Goal: Task Accomplishment & Management: Complete application form

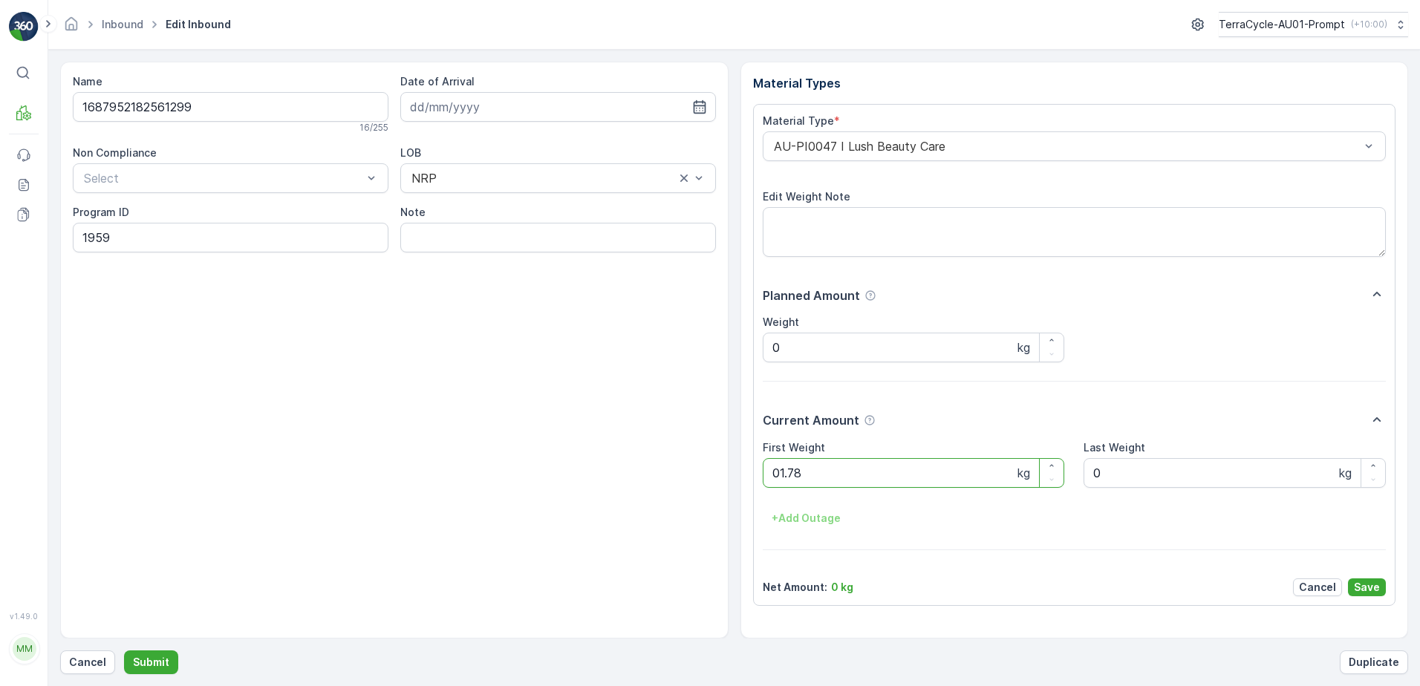
click at [124, 651] on button "Submit" at bounding box center [151, 663] width 54 height 24
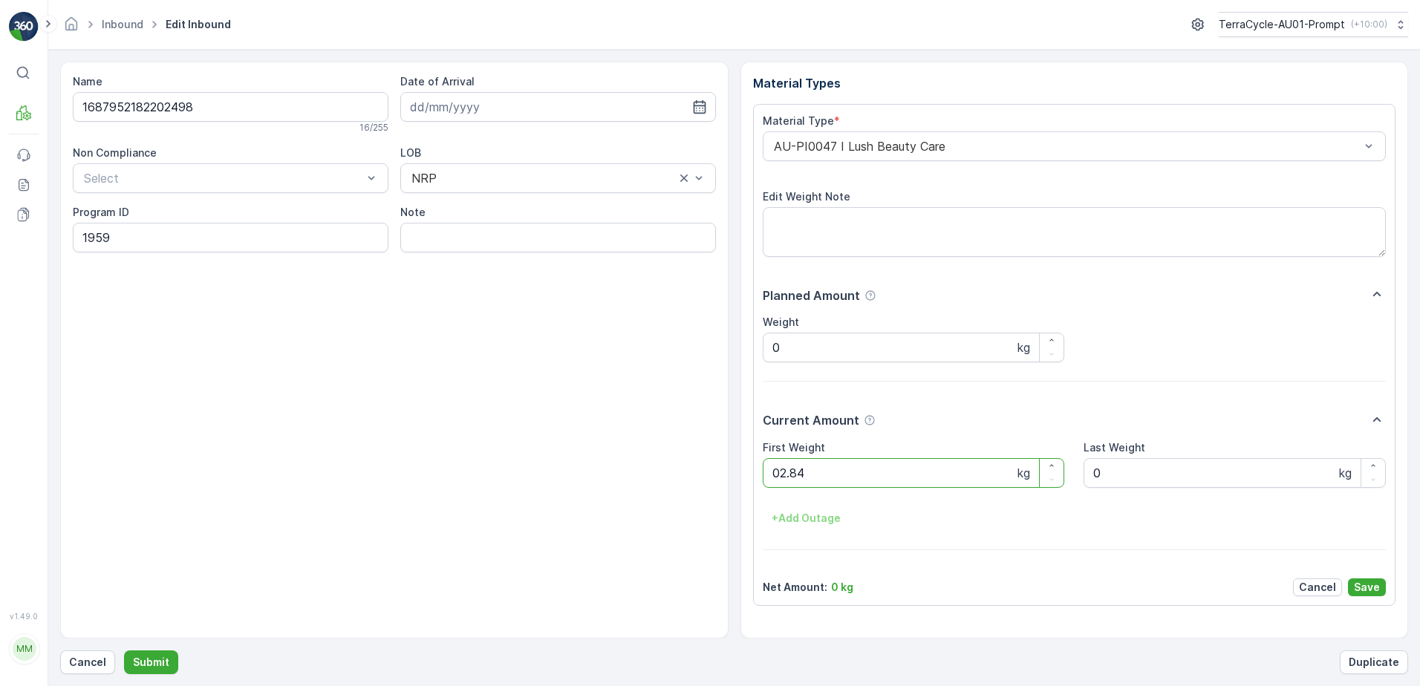
click at [124, 651] on button "Submit" at bounding box center [151, 663] width 54 height 24
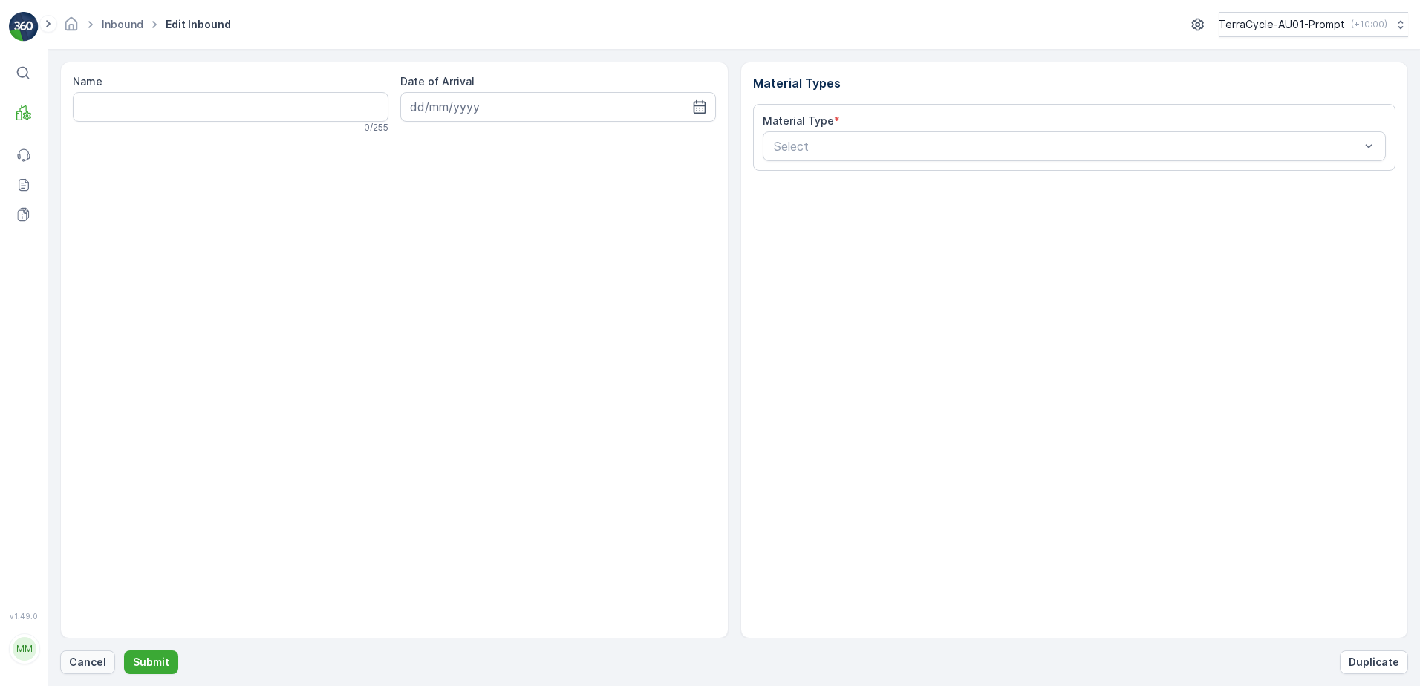
click at [74, 666] on p "Cancel" at bounding box center [87, 662] width 37 height 15
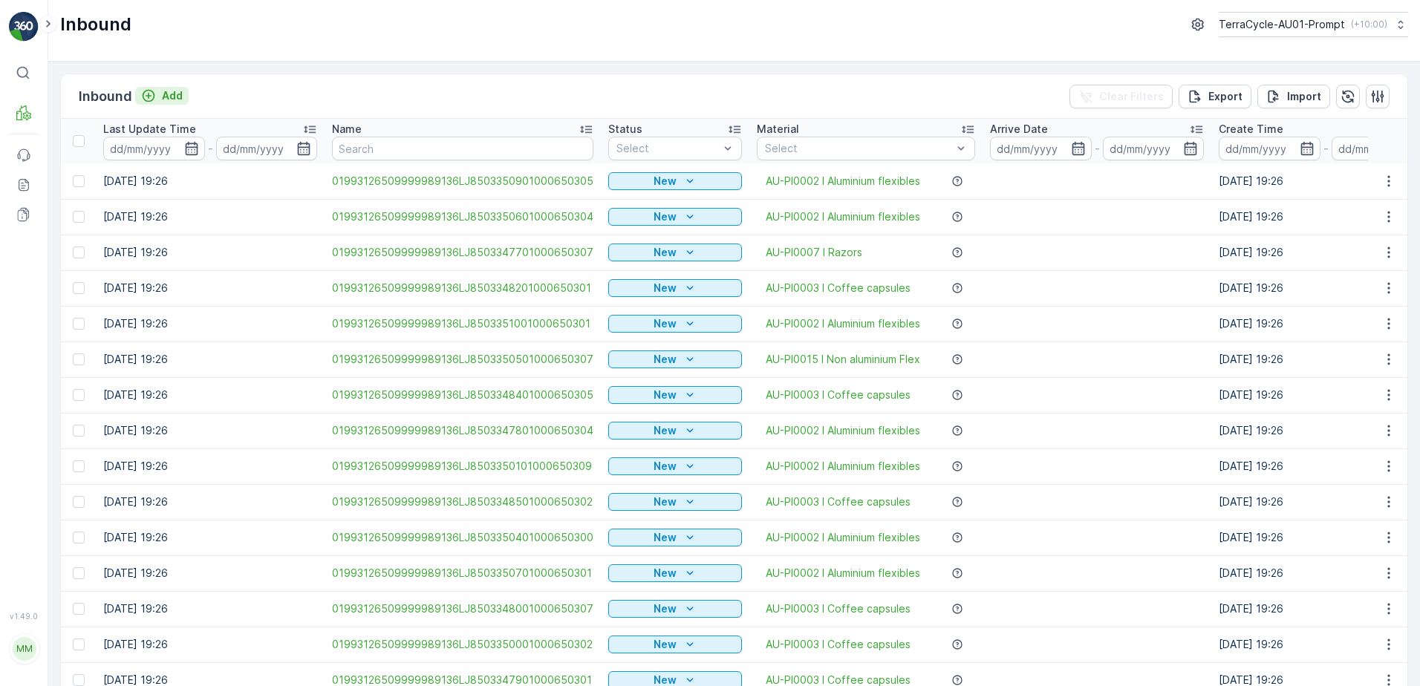
click at [174, 104] on button "Add" at bounding box center [161, 96] width 53 height 18
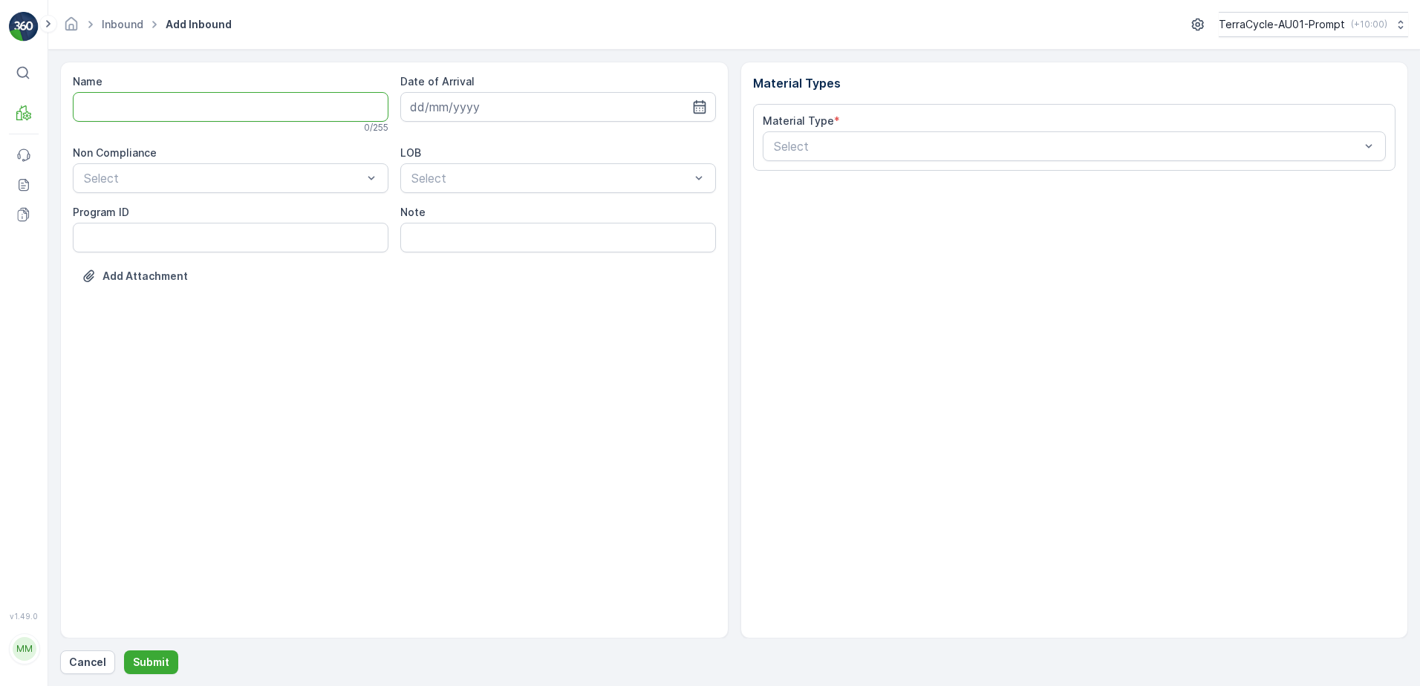
click at [159, 111] on input "Name" at bounding box center [231, 107] width 316 height 30
type input "01993126509999989136LJ8503359401000650301"
click at [124, 651] on button "Submit" at bounding box center [151, 663] width 54 height 24
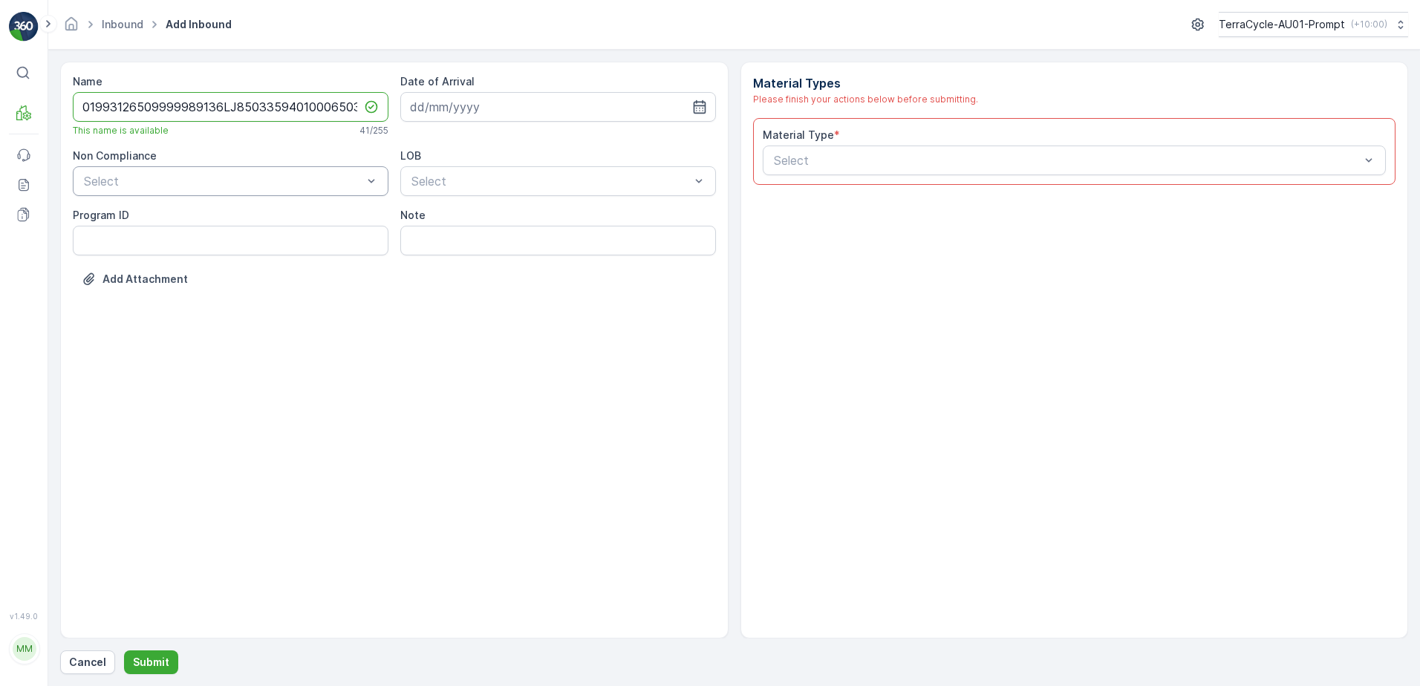
click at [190, 175] on div at bounding box center [223, 181] width 282 height 13
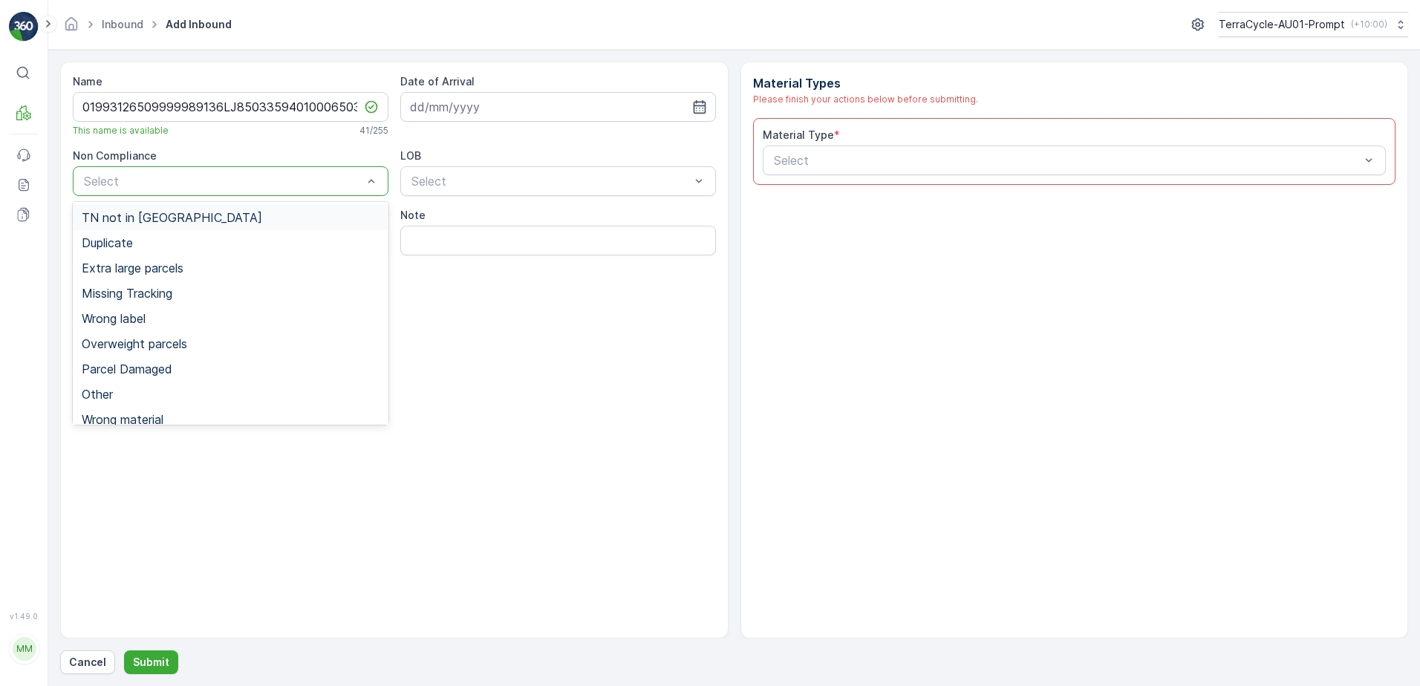
click at [145, 223] on span "TN not in [GEOGRAPHIC_DATA]" at bounding box center [172, 217] width 181 height 13
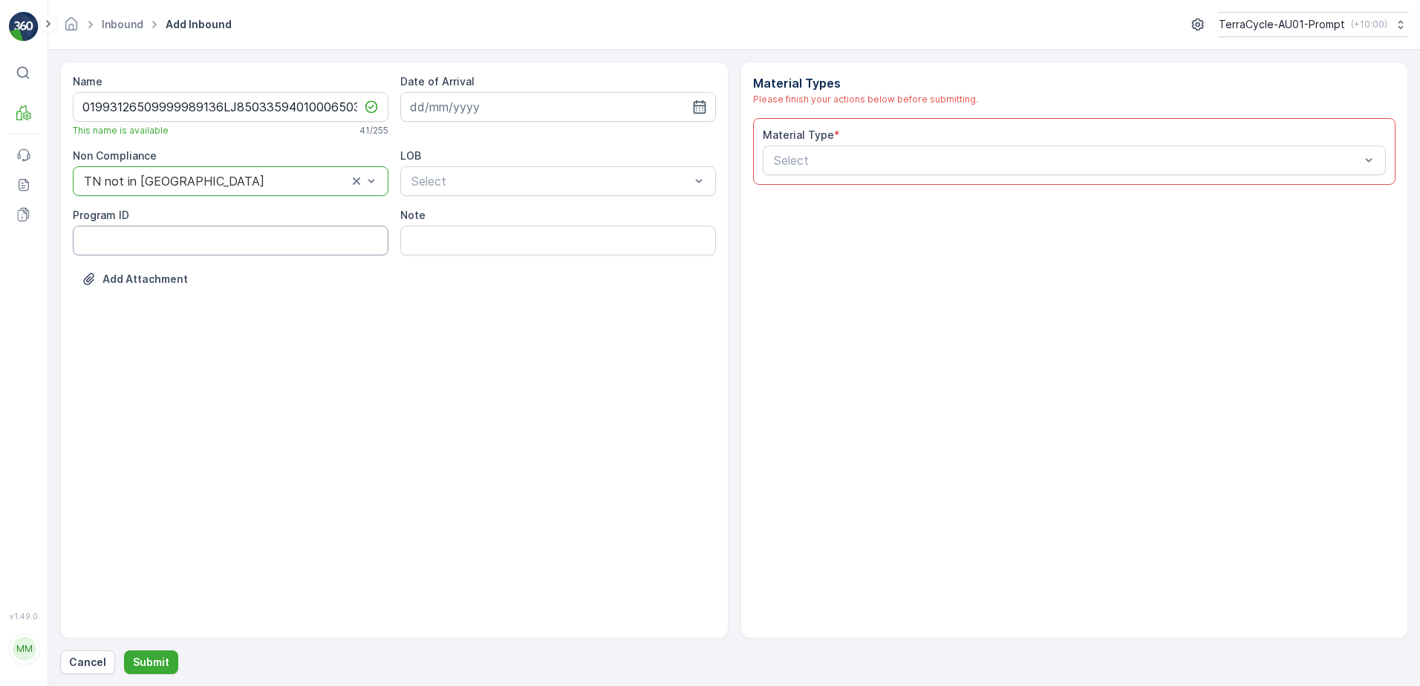
click at [126, 238] on ID "Program ID" at bounding box center [231, 241] width 316 height 30
type ID "2270"
click at [447, 116] on input at bounding box center [558, 107] width 316 height 30
click at [451, 199] on div "1" at bounding box center [452, 201] width 24 height 24
type input "[DATE]"
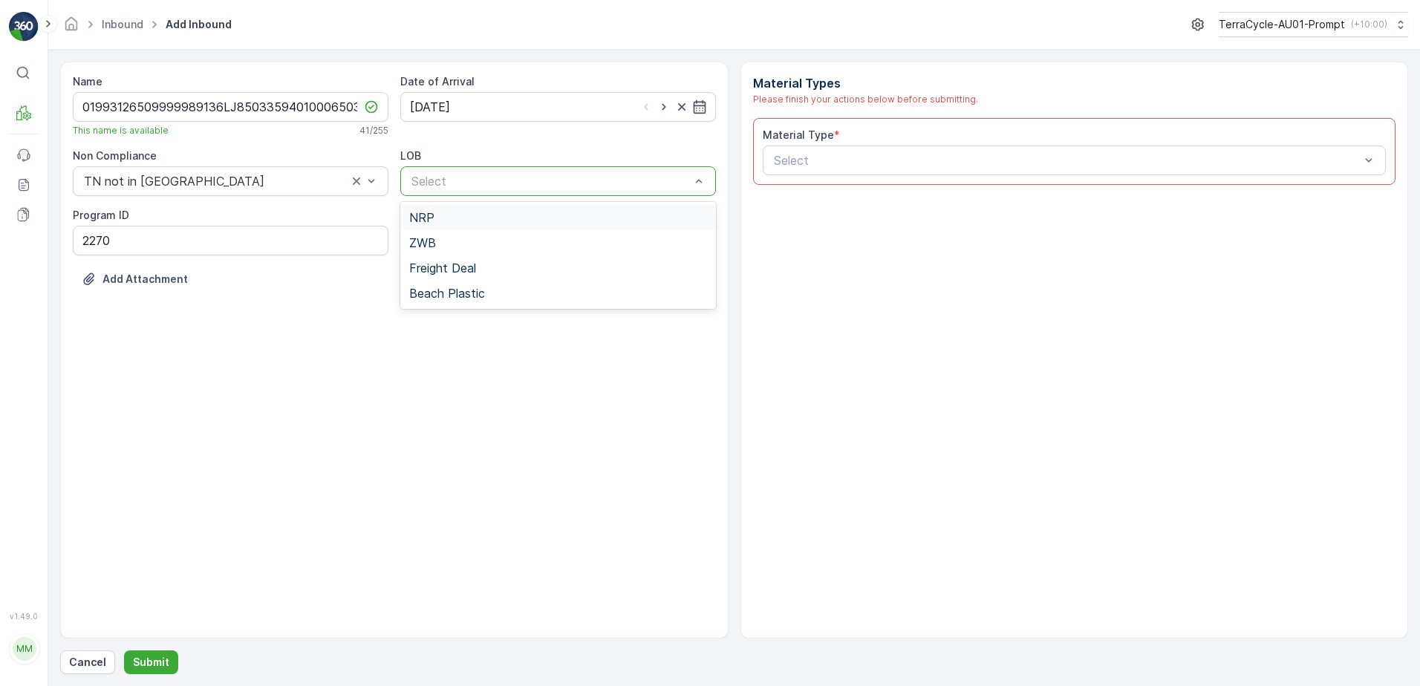
click at [470, 186] on div at bounding box center [551, 181] width 282 height 13
click at [464, 221] on div "NRP" at bounding box center [558, 217] width 298 height 13
click at [786, 163] on div at bounding box center [1068, 160] width 590 height 13
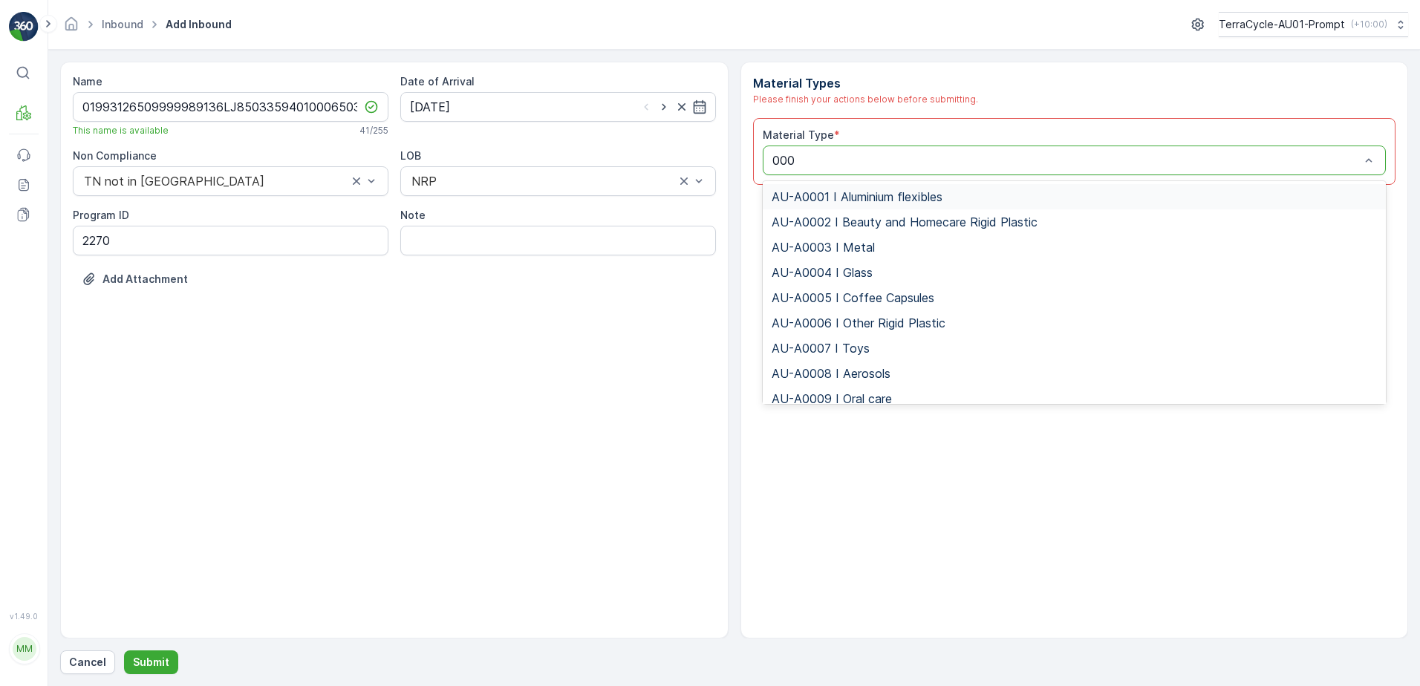
type input "0002"
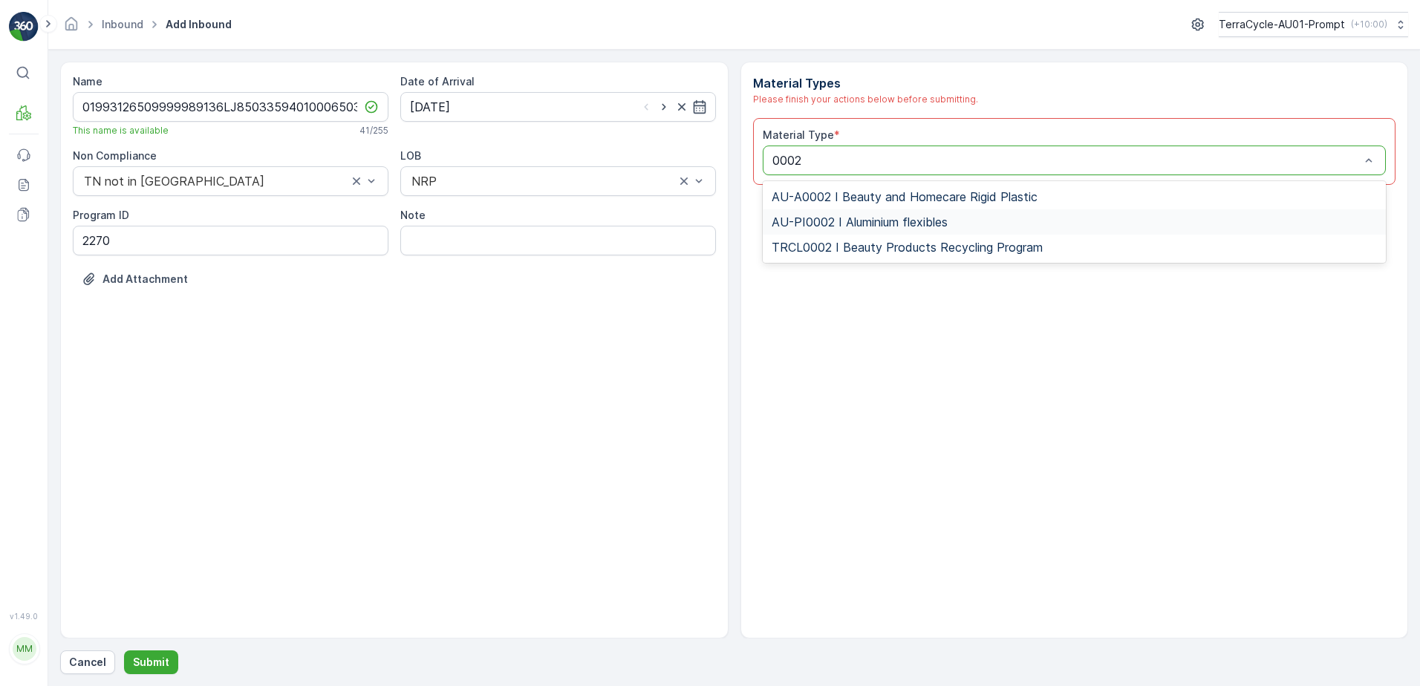
click at [848, 223] on span "AU-PI0002 I Aluminium flexibles" at bounding box center [860, 221] width 176 height 13
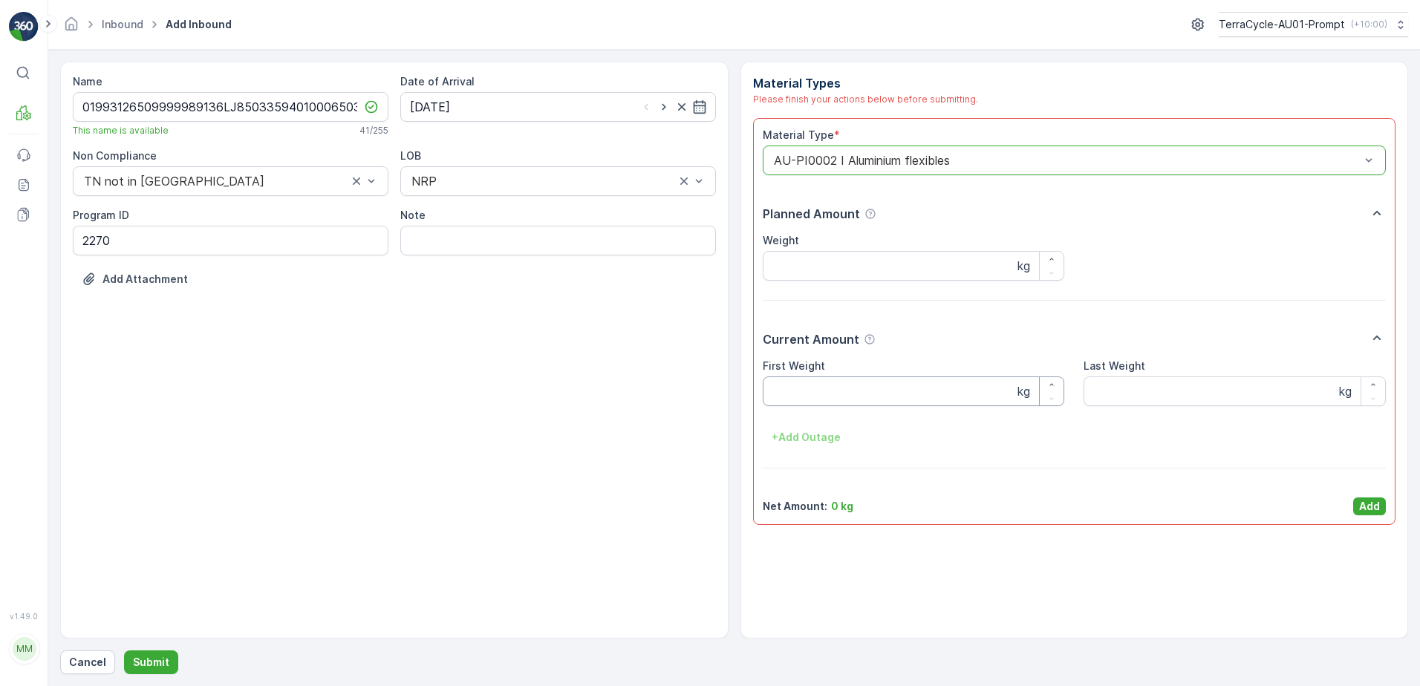
click at [784, 394] on Weight "First Weight" at bounding box center [914, 392] width 302 height 30
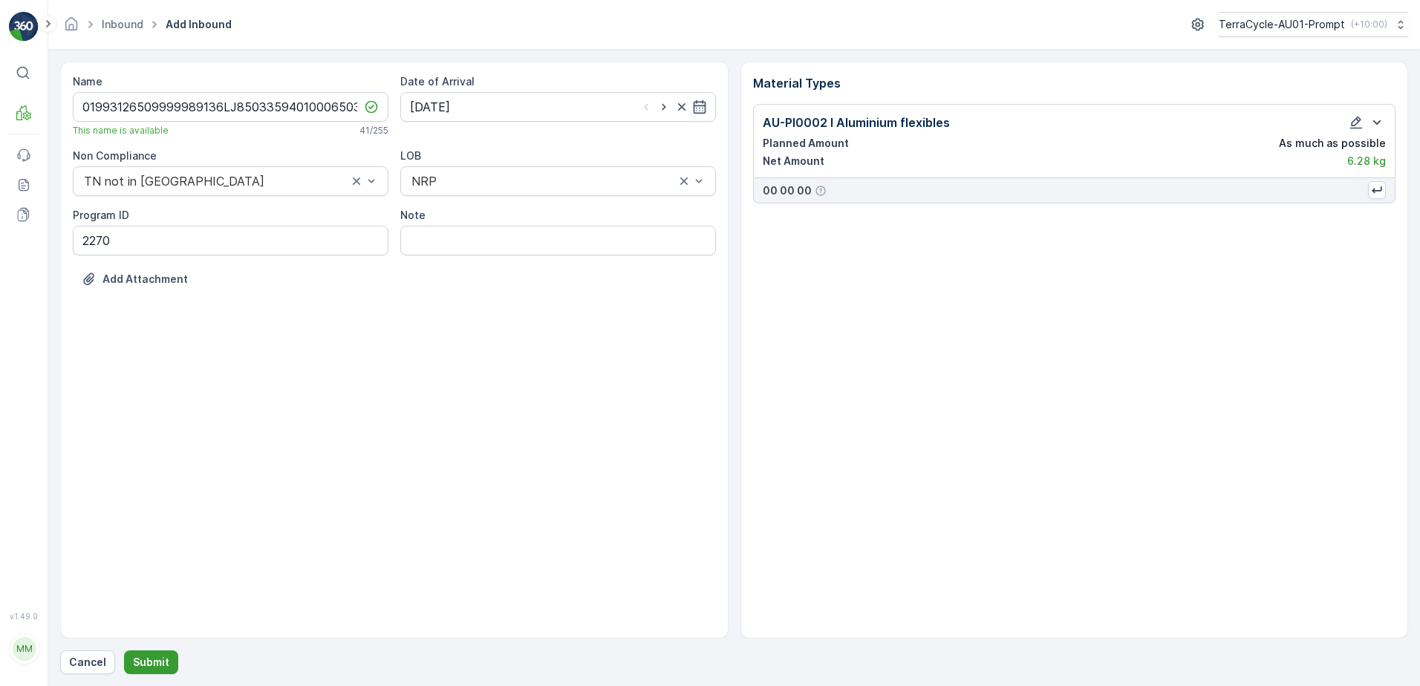
click at [158, 663] on p "Submit" at bounding box center [151, 662] width 36 height 15
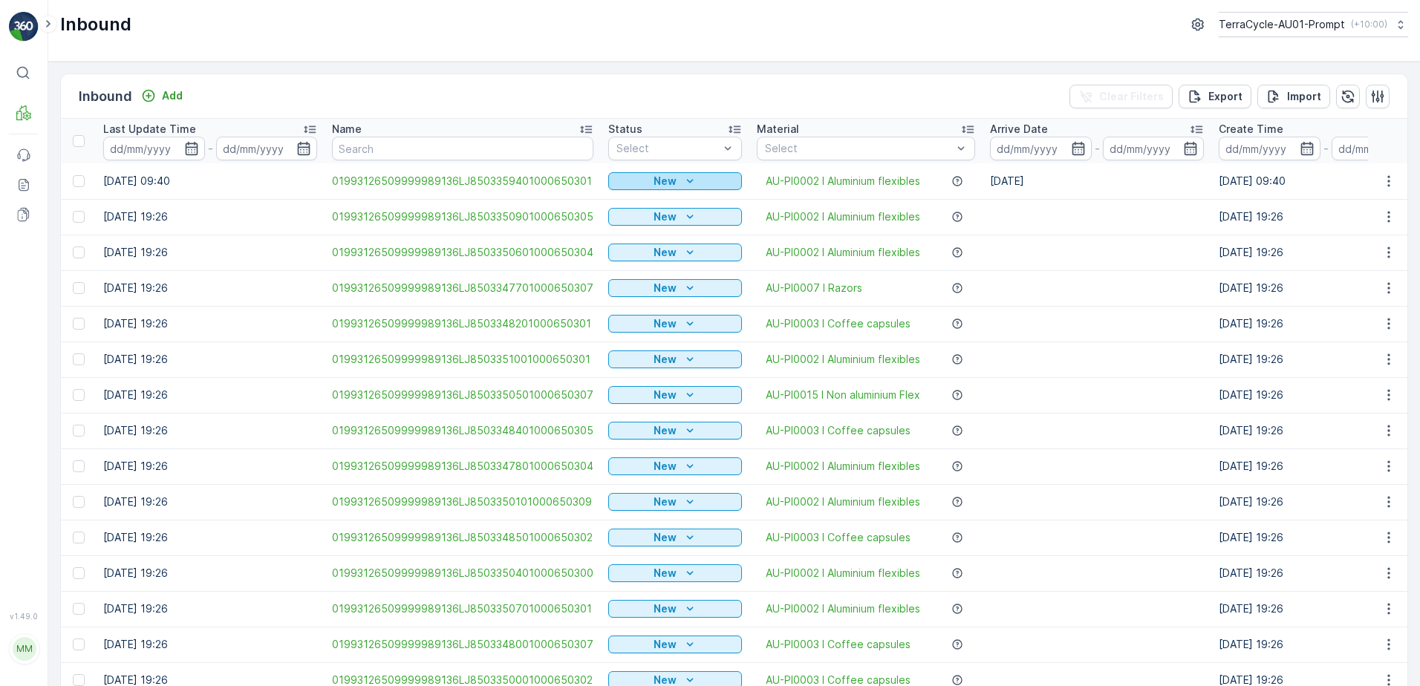
click at [654, 181] on p "New" at bounding box center [665, 181] width 23 height 15
click at [647, 221] on span "Scanned" at bounding box center [636, 224] width 44 height 15
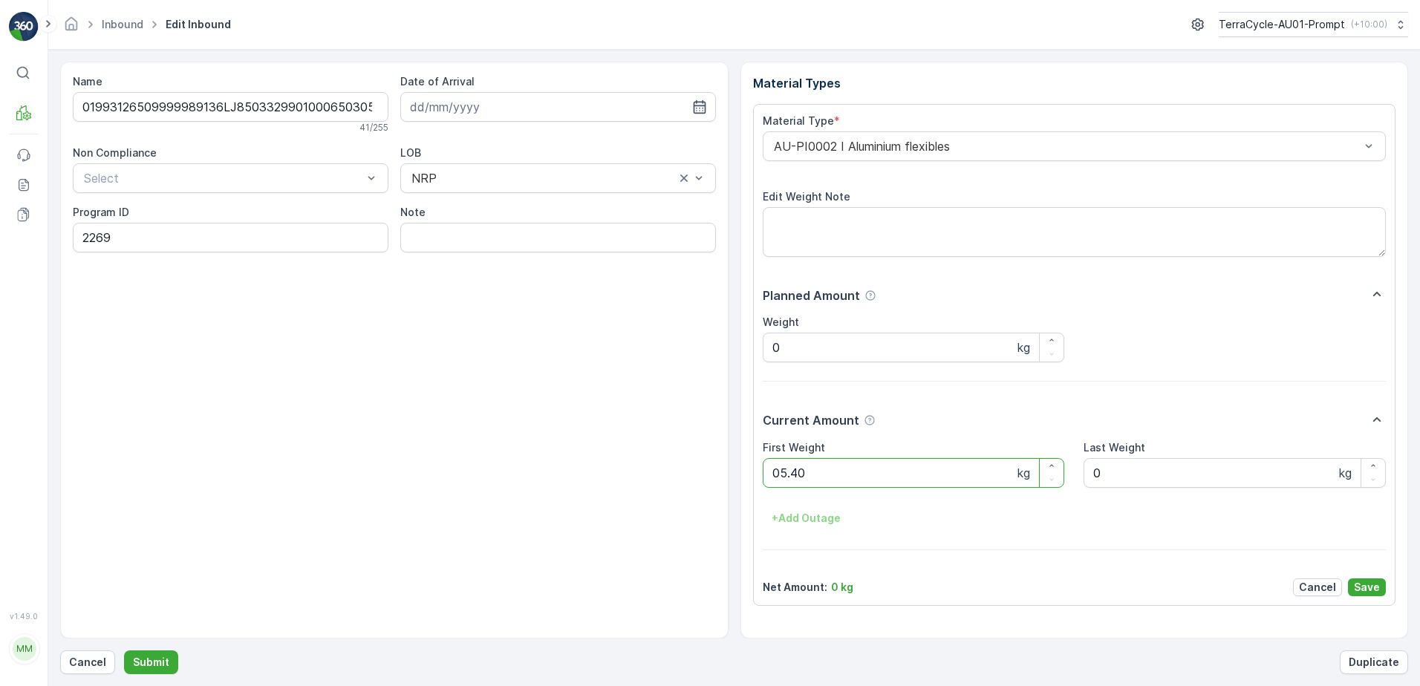
click at [124, 651] on button "Submit" at bounding box center [151, 663] width 54 height 24
